Goal: Information Seeking & Learning: Learn about a topic

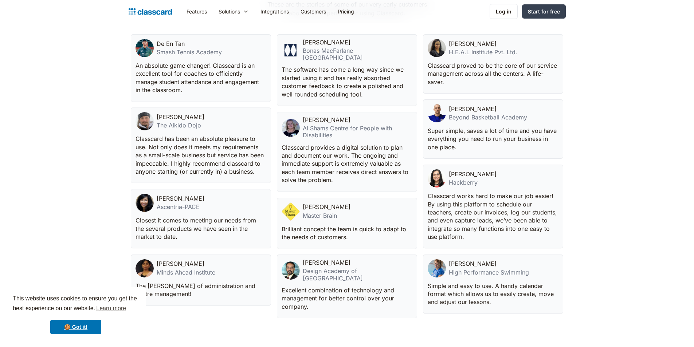
scroll to position [2302, 0]
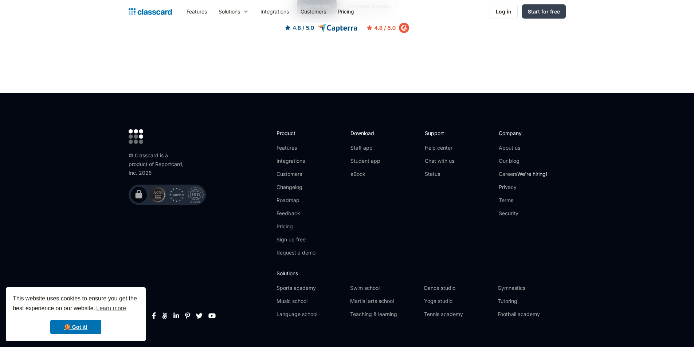
drag, startPoint x: 695, startPoint y: 256, endPoint x: 699, endPoint y: 326, distance: 70.8
click at [506, 171] on link "Careers We're hiring!" at bounding box center [523, 174] width 48 height 7
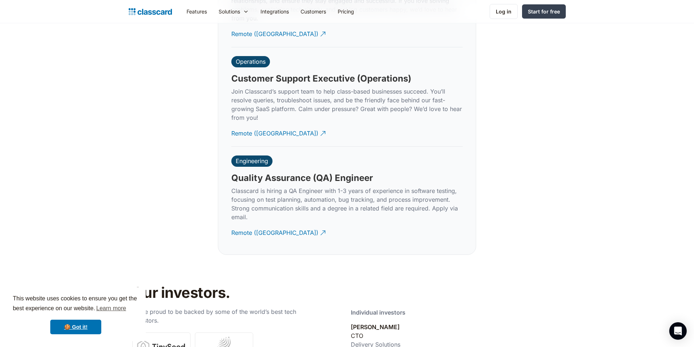
scroll to position [2215, 0]
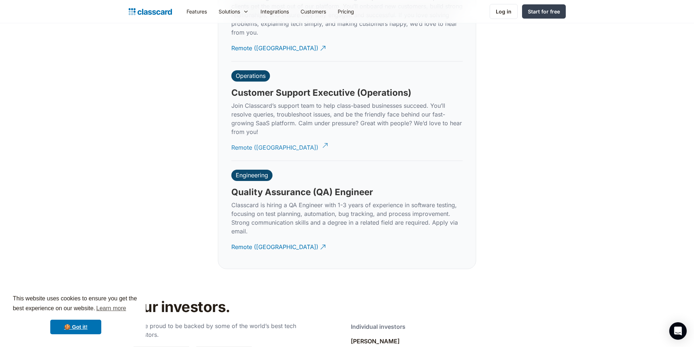
click at [258, 140] on div "Remote ([GEOGRAPHIC_DATA])" at bounding box center [274, 145] width 87 height 14
